Goal: Information Seeking & Learning: Find contact information

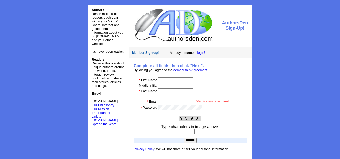
click at [164, 80] on input "text" at bounding box center [176, 80] width 36 height 5
type input "*****"
click at [167, 86] on input "text" at bounding box center [163, 85] width 11 height 5
type input "*****"
click at [163, 103] on input "email" at bounding box center [176, 101] width 36 height 5
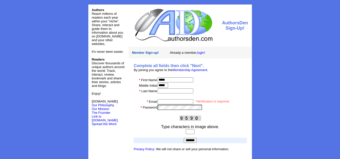
paste input "**********"
type input "**********"
click at [186, 133] on input "text" at bounding box center [190, 132] width 9 height 5
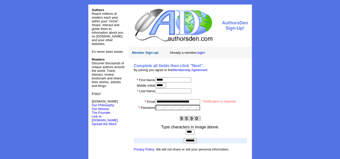
type input "****"
click at [187, 140] on input "*******" at bounding box center [190, 140] width 13 height 5
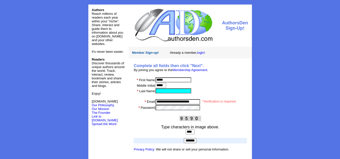
click at [172, 93] on input "text" at bounding box center [174, 91] width 36 height 5
drag, startPoint x: 167, startPoint y: 86, endPoint x: 140, endPoint y: 86, distance: 27.4
click at [140, 86] on tr "Middle Initial *****" at bounding box center [190, 86] width 113 height 6
click at [171, 92] on input "text" at bounding box center [174, 91] width 36 height 5
paste input "*****"
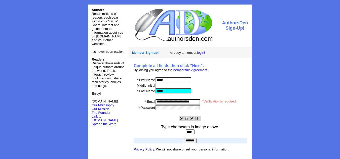
type input "*****"
click at [190, 141] on input "*******" at bounding box center [190, 140] width 13 height 5
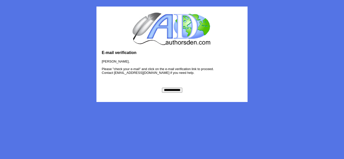
click at [173, 91] on input "**********" at bounding box center [172, 90] width 20 height 5
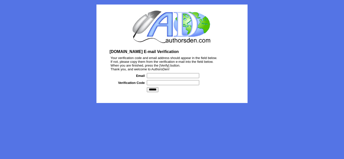
click at [169, 78] on input "text" at bounding box center [173, 75] width 52 height 5
type input "**********"
click at [164, 84] on input "text" at bounding box center [173, 82] width 52 height 5
paste input "*******"
type input "*******"
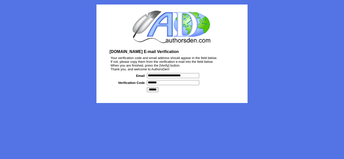
click at [151, 89] on input "******" at bounding box center [153, 89] width 12 height 5
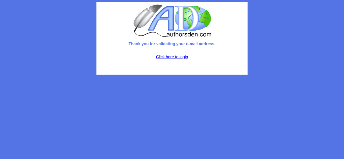
click at [174, 57] on link "Click here to login" at bounding box center [172, 57] width 32 height 4
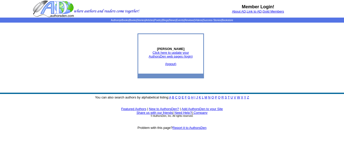
click at [186, 55] on link "Click here to update your AuthorsDen web pages (login)" at bounding box center [171, 55] width 44 height 8
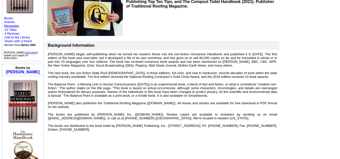
scroll to position [101, 0]
click at [155, 110] on font "[PERSON_NAME] began self-publishing when he turned his masters thesis into the …" at bounding box center [162, 92] width 229 height 79
drag, startPoint x: 162, startPoint y: 110, endPoint x: 134, endPoint y: 113, distance: 28.3
click at [134, 113] on font "Joe began self-publishing when he turned his masters thesis into the non-fictio…" at bounding box center [162, 92] width 229 height 79
copy font "JosephJenkins.com"
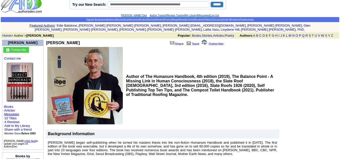
scroll to position [15, 0]
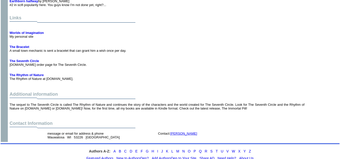
scroll to position [1876, 0]
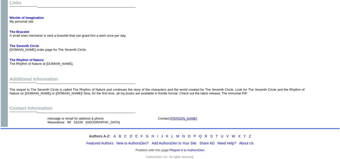
click at [182, 117] on link "Todd Cheney" at bounding box center [183, 119] width 27 height 4
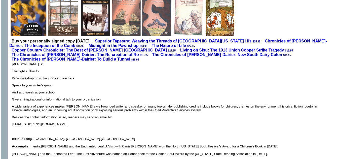
scroll to position [169, 0]
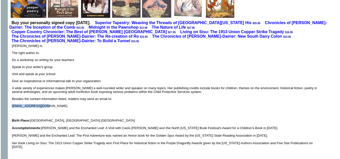
drag, startPoint x: 49, startPoint y: 97, endPoint x: 13, endPoint y: 97, distance: 36.7
click at [13, 104] on p "[EMAIL_ADDRESS][DOMAIN_NAME]" at bounding box center [167, 106] width 310 height 4
copy p "[EMAIL_ADDRESS][DOMAIN_NAME]"
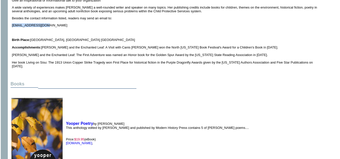
scroll to position [250, 0]
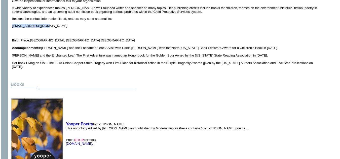
copy p "[EMAIL_ADDRESS][DOMAIN_NAME]"
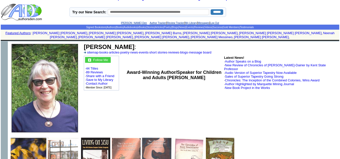
scroll to position [0, 0]
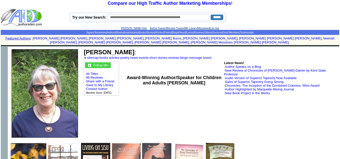
click at [103, 87] on link "Contact Author" at bounding box center [97, 89] width 22 height 4
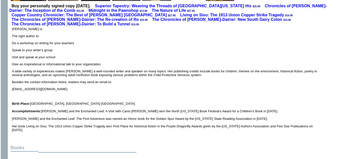
scroll to position [187, 0]
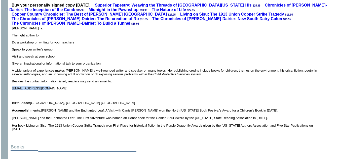
drag, startPoint x: 52, startPoint y: 81, endPoint x: 12, endPoint y: 81, distance: 39.3
click at [12, 87] on p "DebbieKOF_9@msn.com" at bounding box center [167, 89] width 310 height 4
copy p "DebbieKOF_9@msn.com"
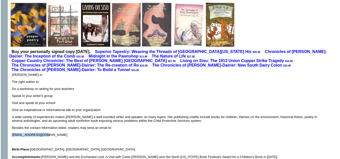
scroll to position [141, 0]
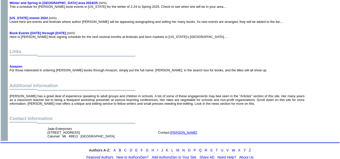
scroll to position [1753, 0]
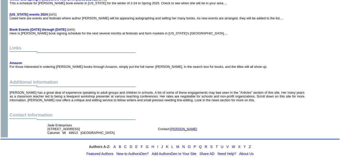
click at [178, 127] on link "Deborah K. Frontiera" at bounding box center [183, 129] width 27 height 4
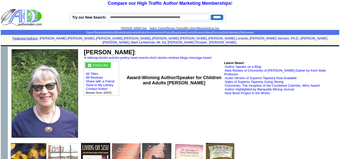
scroll to position [1753, 0]
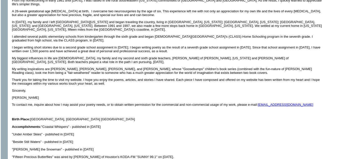
scroll to position [212, 0]
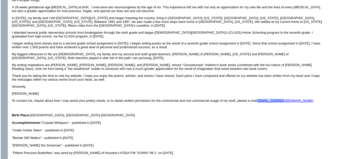
drag, startPoint x: 257, startPoint y: 86, endPoint x: 283, endPoint y: 86, distance: 25.4
click at [283, 99] on p "To contact me, inquire about how I may assist your poetry needs, or to obtain w…" at bounding box center [167, 101] width 310 height 4
click at [300, 99] on p "To contact me, inquire about how I may assist your poetry needs, or to obtain w…" at bounding box center [167, 101] width 310 height 4
drag, startPoint x: 300, startPoint y: 86, endPoint x: 258, endPoint y: 87, distance: 41.8
click at [258, 99] on p "To contact me, inquire about how I may assist your poetry needs, or to obtain w…" at bounding box center [167, 101] width 310 height 4
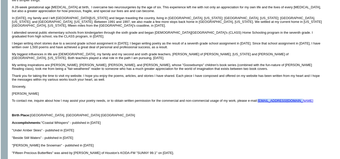
copy p "txbuckeye80@hotmail.com"
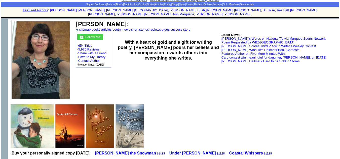
scroll to position [0, 0]
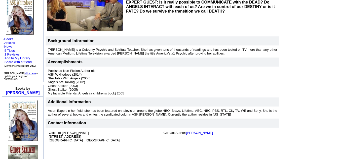
scroll to position [82, 0]
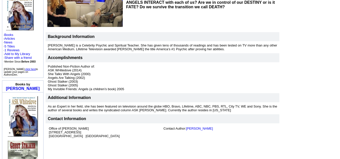
click at [193, 127] on link "[PERSON_NAME]" at bounding box center [199, 129] width 27 height 4
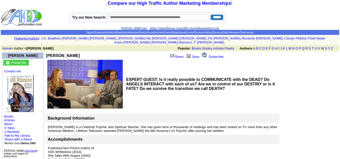
scroll to position [40, 0]
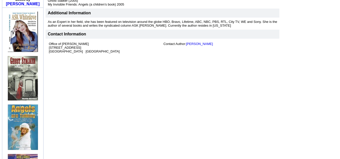
click at [318, 114] on td "[PERSON_NAME] Share Save [ Subscribe ] EXPERT GUEST: Is it really possible to C…" at bounding box center [192, 56] width 294 height 343
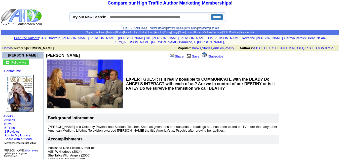
scroll to position [0, 0]
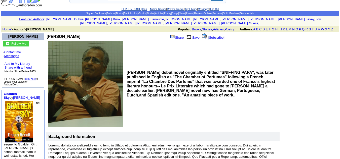
scroll to position [19, 0]
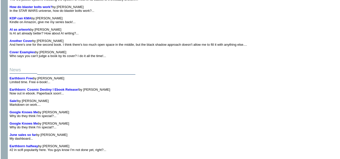
scroll to position [1715, 0]
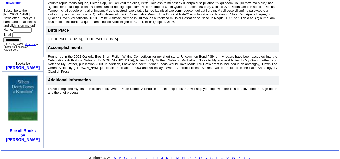
scroll to position [159, 0]
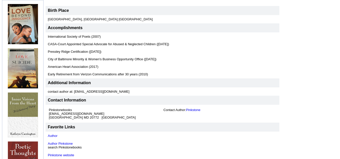
scroll to position [186, 0]
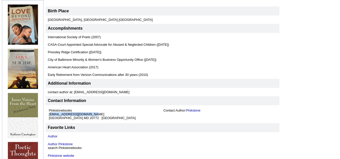
drag, startPoint x: 90, startPoint y: 110, endPoint x: 48, endPoint y: 111, distance: 42.3
click at [48, 111] on td "Pinkstonebooks Pinkstonebooks@gmail.com Upper Marlboro MD 20772 United States" at bounding box center [105, 114] width 115 height 13
copy font "Pinkstonebooks@gmail.com"
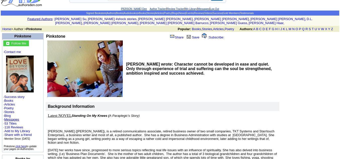
scroll to position [0, 0]
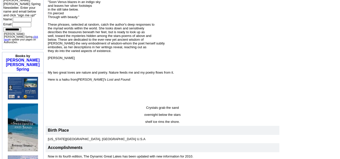
scroll to position [172, 0]
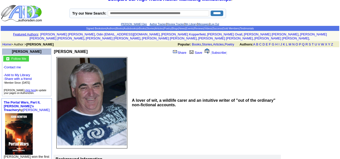
scroll to position [4, 0]
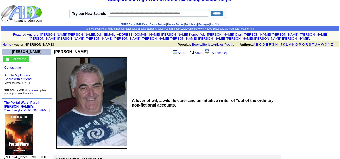
drag, startPoint x: 86, startPoint y: 48, endPoint x: 48, endPoint y: 47, distance: 38.3
click at [54, 49] on td "Richard M McLaren" at bounding box center [85, 52] width 63 height 6
copy b "Richard M McLaren"
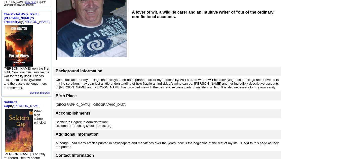
scroll to position [93, 0]
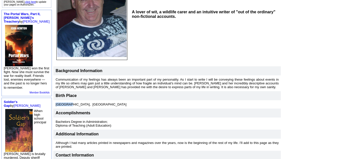
drag, startPoint x: 61, startPoint y: 102, endPoint x: 47, endPoint y: 100, distance: 13.9
click at [53, 100] on td "Sydney, Australia" at bounding box center [167, 104] width 228 height 8
copy font "Sydney,"
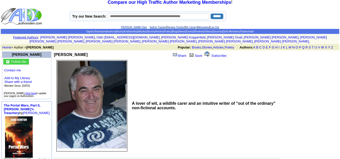
scroll to position [0, 0]
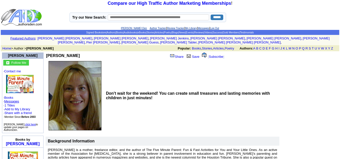
drag, startPoint x: 82, startPoint y: 53, endPoint x: 46, endPoint y: 52, distance: 36.5
click at [46, 52] on td "[PERSON_NAME] Share Save [ Subscribe ]" at bounding box center [139, 55] width 187 height 7
copy div "[PERSON_NAME]"
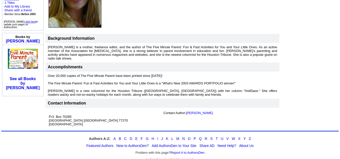
scroll to position [109, 0]
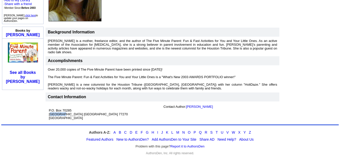
drag, startPoint x: 61, startPoint y: 107, endPoint x: 50, endPoint y: 108, distance: 11.6
click at [50, 109] on font "P.O. [GEOGRAPHIC_DATA]" at bounding box center [89, 114] width 81 height 11
copy font "[GEOGRAPHIC_DATA]"
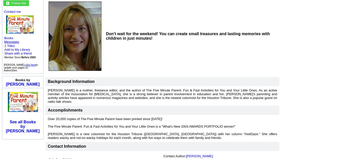
scroll to position [60, 0]
click at [223, 117] on p "Over 20,000 copies of The Five Minute Parent have been printed since [DATE]! Th…" at bounding box center [162, 128] width 229 height 23
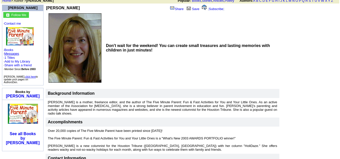
scroll to position [0, 0]
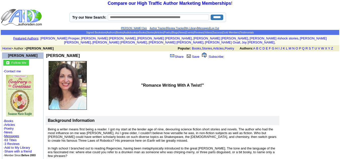
click at [175, 55] on link "Share" at bounding box center [177, 57] width 14 height 4
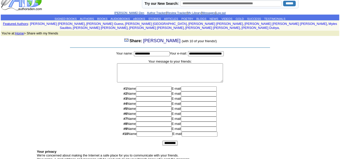
scroll to position [14, 0]
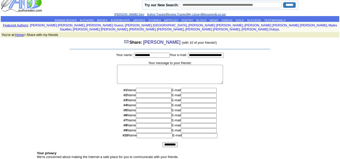
click at [167, 40] on font "[PERSON_NAME]" at bounding box center [161, 42] width 37 height 5
click at [171, 40] on font "[PERSON_NAME]" at bounding box center [161, 42] width 37 height 5
click at [180, 40] on font "[PERSON_NAME]" at bounding box center [161, 42] width 37 height 5
drag, startPoint x: 181, startPoint y: 39, endPoint x: 143, endPoint y: 41, distance: 38.0
click at [143, 41] on font "[PERSON_NAME]" at bounding box center [161, 42] width 37 height 5
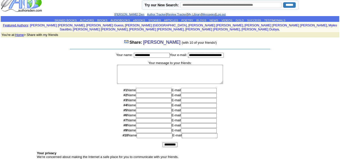
copy font "[PERSON_NAME]"
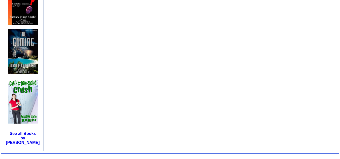
scroll to position [392, 0]
